Goal: Task Accomplishment & Management: Use online tool/utility

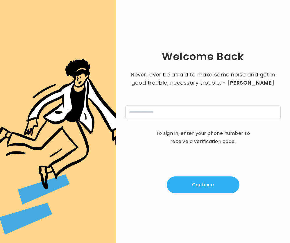
type input "**********"
click at [204, 185] on button "Continue" at bounding box center [203, 184] width 73 height 17
type input "*"
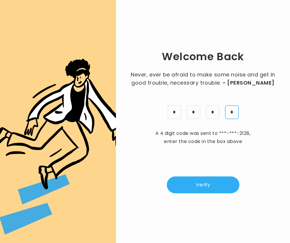
type input "*"
click at [204, 185] on button "Verify" at bounding box center [203, 184] width 73 height 17
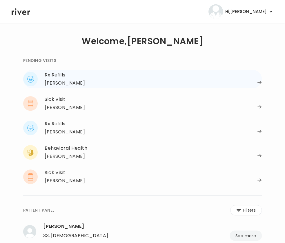
click at [63, 77] on div "Rx Refills" at bounding box center [153, 75] width 217 height 8
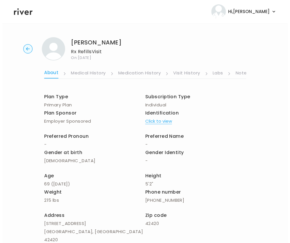
scroll to position [0, 112]
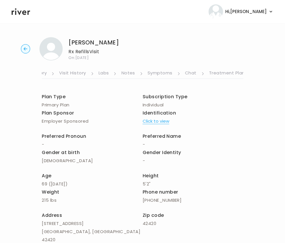
click at [224, 69] on link "Treatment Plan" at bounding box center [227, 73] width 36 height 9
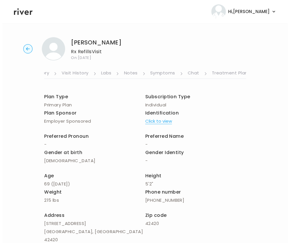
scroll to position [0, 107]
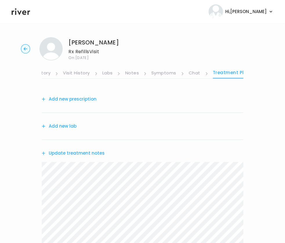
click at [163, 72] on link "Symptoms" at bounding box center [164, 73] width 25 height 9
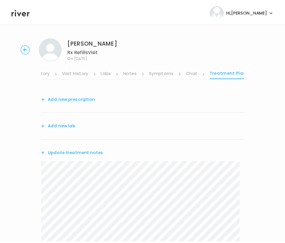
scroll to position [0, 107]
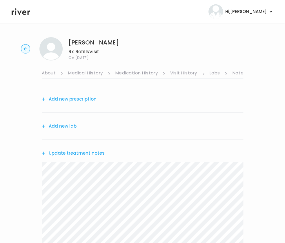
click at [78, 96] on button "Add new prescription" at bounding box center [69, 99] width 55 height 8
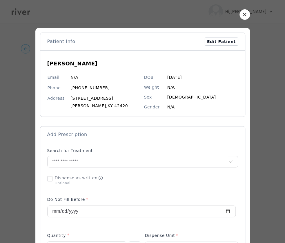
click at [163, 172] on div at bounding box center [142, 179] width 191 height 15
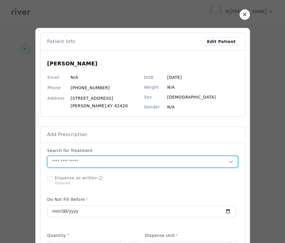
click at [85, 164] on input "text" at bounding box center [138, 161] width 181 height 11
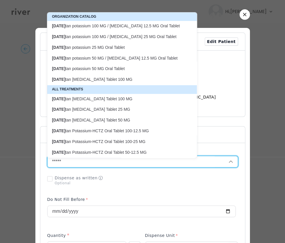
scroll to position [30, 0]
click at [98, 109] on p "Losar tan Potassium Oral Tablet 25 MG" at bounding box center [119, 110] width 134 height 6
type input "**********"
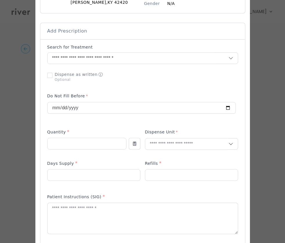
scroll to position [114, 0]
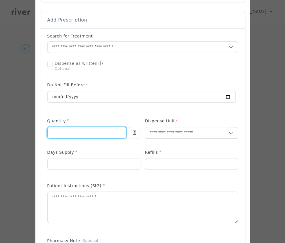
click at [83, 135] on input "number" at bounding box center [87, 132] width 79 height 11
type input "**"
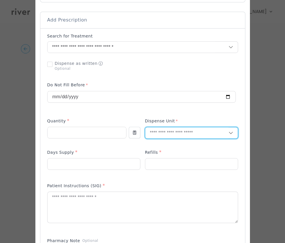
click at [159, 132] on input "text" at bounding box center [186, 132] width 83 height 11
click at [161, 144] on p "Each" at bounding box center [192, 145] width 76 height 8
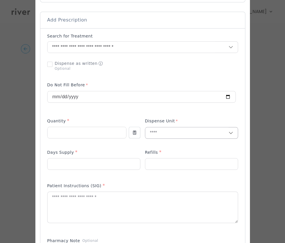
click at [168, 131] on input "text" at bounding box center [186, 132] width 83 height 11
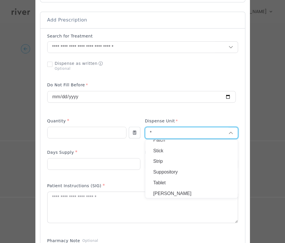
scroll to position [102, 0]
type input "*"
click at [159, 180] on p "Tablet" at bounding box center [192, 181] width 76 height 8
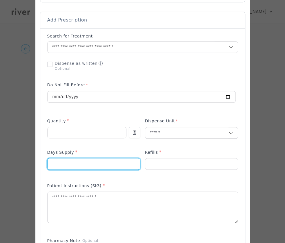
click at [90, 160] on input "number" at bounding box center [94, 163] width 93 height 11
type input "**"
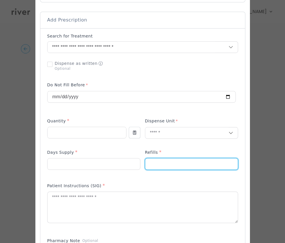
click at [171, 159] on input "number" at bounding box center [191, 163] width 93 height 11
type input "*"
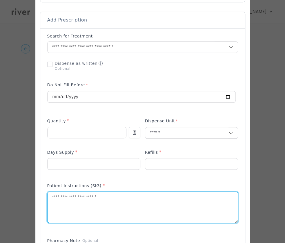
click at [65, 215] on textarea at bounding box center [143, 207] width 190 height 31
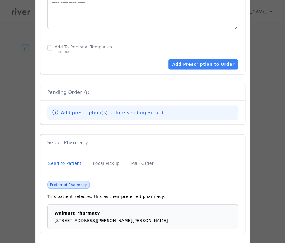
scroll to position [386, 0]
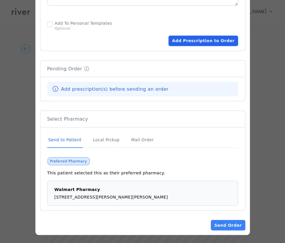
type textarea "**********"
click at [215, 41] on button "Add Prescription to Order" at bounding box center [203, 40] width 69 height 10
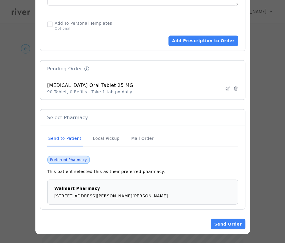
scroll to position [384, 0]
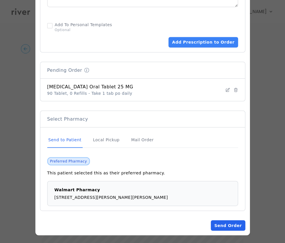
click at [231, 220] on button "Send Order" at bounding box center [228, 225] width 34 height 10
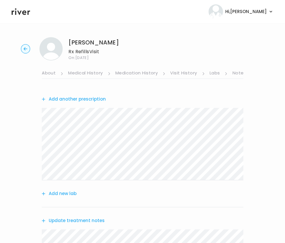
scroll to position [175, 0]
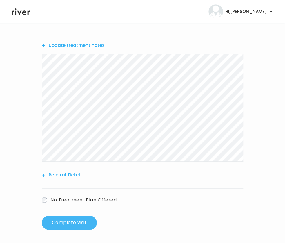
click at [71, 225] on button "Complete visit" at bounding box center [69, 222] width 55 height 14
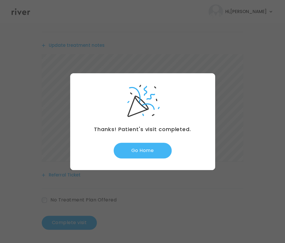
click at [138, 144] on button "Go Home" at bounding box center [143, 151] width 58 height 16
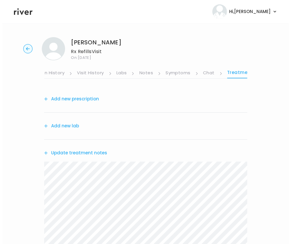
scroll to position [0, 111]
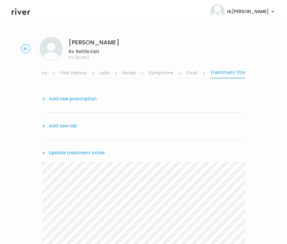
click at [165, 72] on link "Symptoms" at bounding box center [160, 73] width 25 height 9
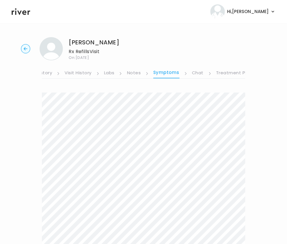
scroll to position [145, 0]
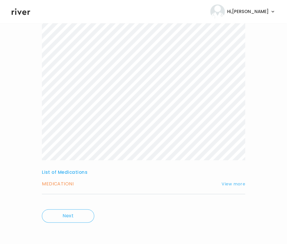
click at [235, 185] on button "View more" at bounding box center [233, 184] width 24 height 7
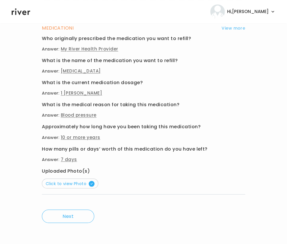
scroll to position [301, 0]
click at [65, 185] on span "Click to view Photo" at bounding box center [70, 184] width 49 height 6
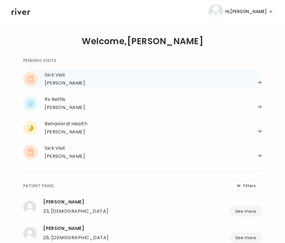
click at [257, 84] on div "[PERSON_NAME]" at bounding box center [153, 83] width 217 height 8
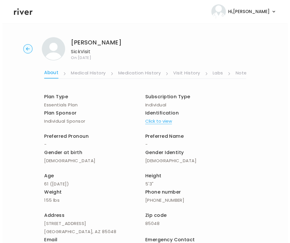
scroll to position [0, 112]
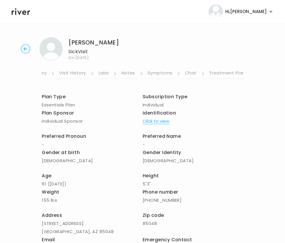
click at [168, 72] on link "Symptoms" at bounding box center [160, 73] width 25 height 9
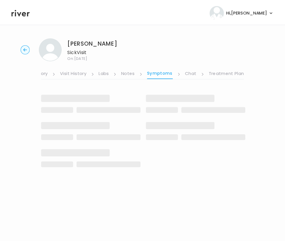
scroll to position [0, 107]
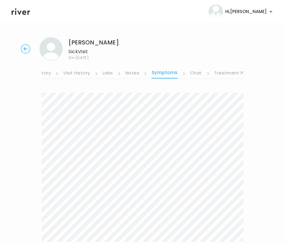
click at [168, 72] on link "Symptoms" at bounding box center [165, 74] width 26 height 10
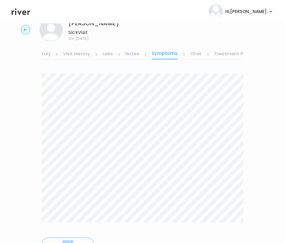
scroll to position [49, 0]
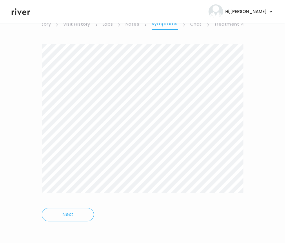
click at [232, 181] on div "[PERSON_NAME] Visit On: [DATE] About Medical History Medication History Visit H…" at bounding box center [142, 109] width 285 height 250
